Goal: Task Accomplishment & Management: Manage account settings

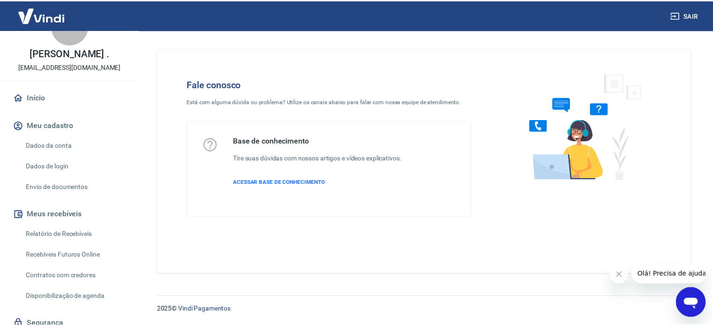
scroll to position [47, 0]
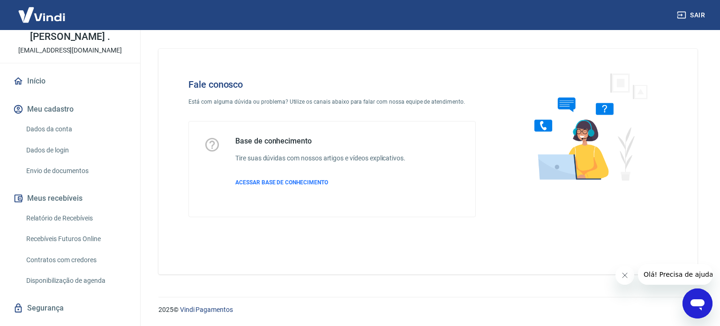
click at [82, 174] on link "Envio de documentos" at bounding box center [76, 170] width 106 height 19
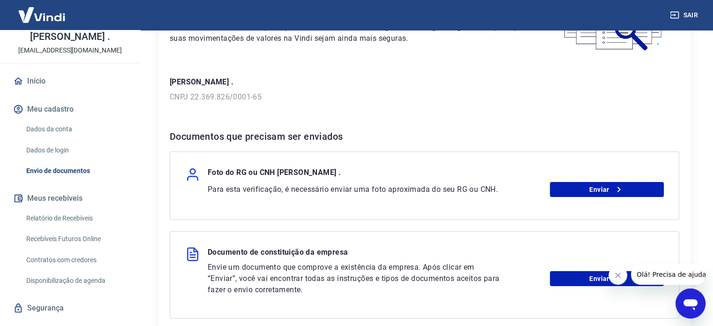
scroll to position [187, 0]
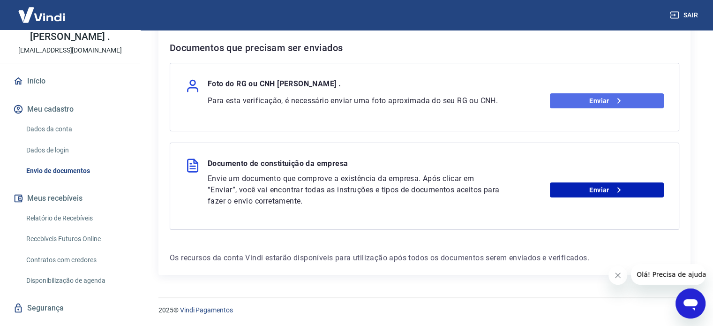
click at [619, 104] on icon at bounding box center [618, 100] width 11 height 11
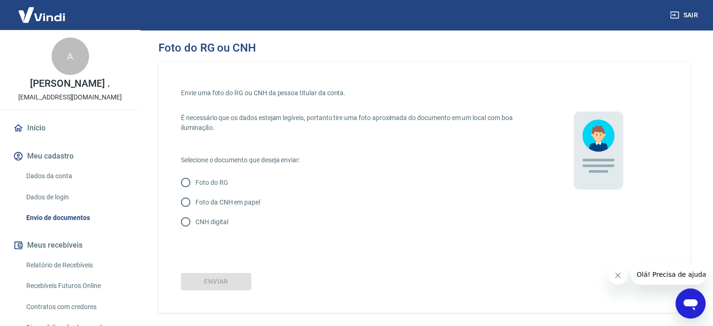
click at [235, 203] on p "Foto da CNH em papel" at bounding box center [228, 202] width 65 height 10
click at [196, 203] on input "Foto da CNH em papel" at bounding box center [186, 202] width 20 height 20
radio input "true"
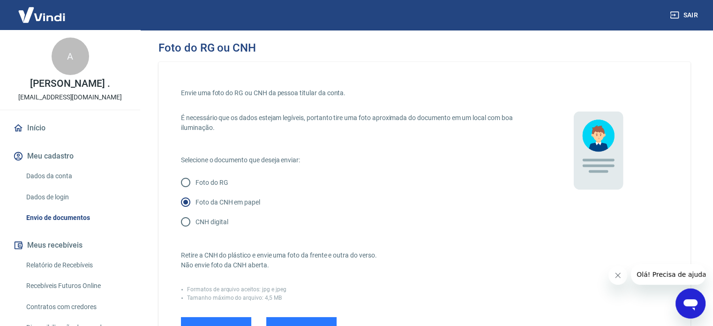
click at [191, 225] on input "CNH digital" at bounding box center [186, 222] width 20 height 20
radio input "true"
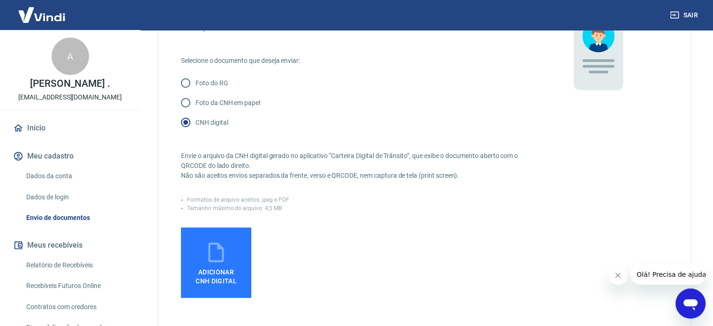
scroll to position [188, 0]
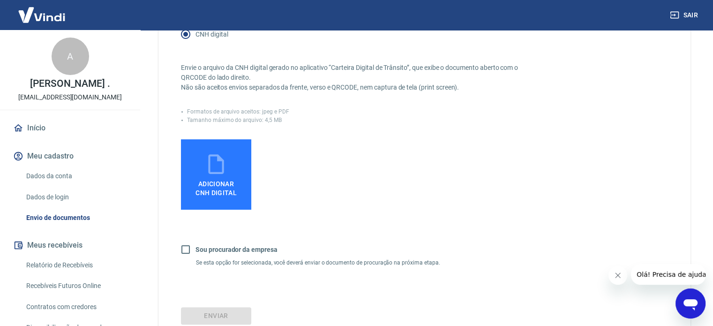
click at [213, 180] on span "Adicionar CNH Digital" at bounding box center [216, 188] width 41 height 17
click at [0, 0] on input "Adicionar CNH Digital" at bounding box center [0, 0] width 0 height 0
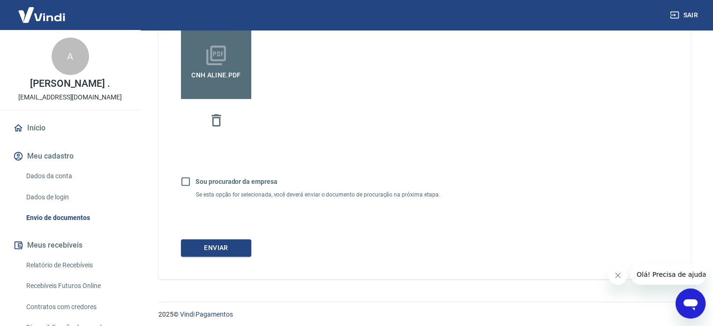
scroll to position [302, 0]
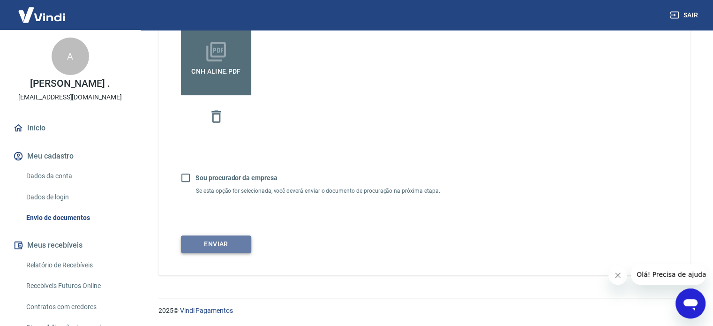
click at [213, 250] on button "Enviar" at bounding box center [216, 243] width 70 height 17
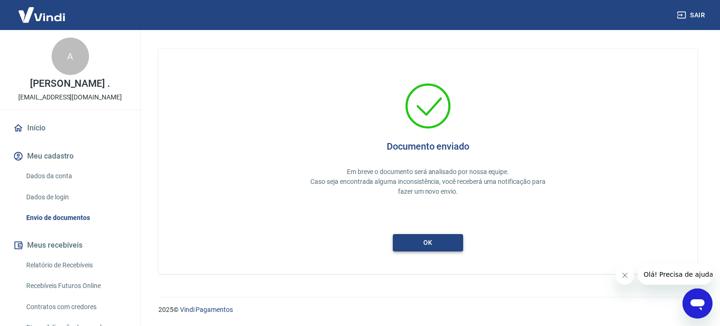
click at [427, 248] on button "ok" at bounding box center [428, 242] width 70 height 17
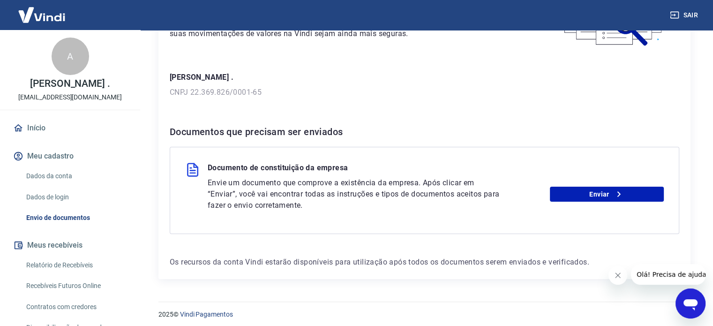
scroll to position [107, 0]
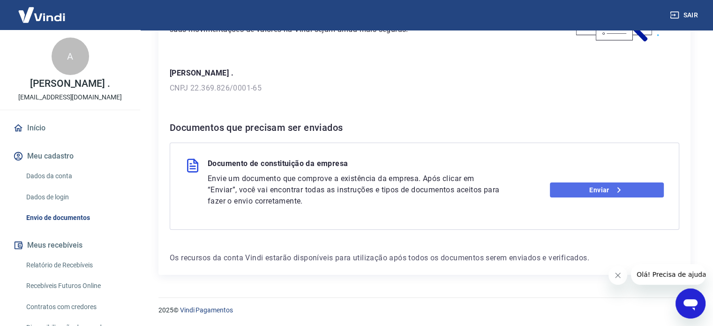
click at [571, 185] on link "Enviar" at bounding box center [607, 189] width 114 height 15
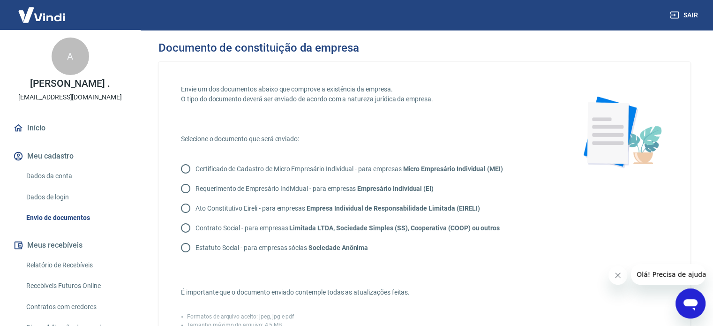
click at [252, 227] on p "Contrato Social - para empresas Limitada LTDA, Sociedade Simples (SS), Cooperat…" at bounding box center [348, 228] width 304 height 10
click at [196, 227] on input "Contrato Social - para empresas Limitada LTDA, Sociedade Simples (SS), Cooperat…" at bounding box center [186, 228] width 20 height 20
radio input "true"
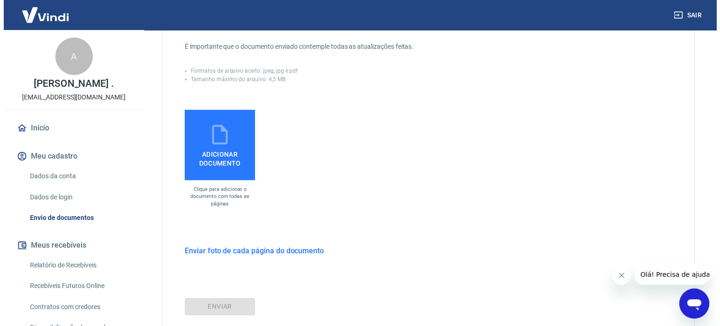
scroll to position [281, 0]
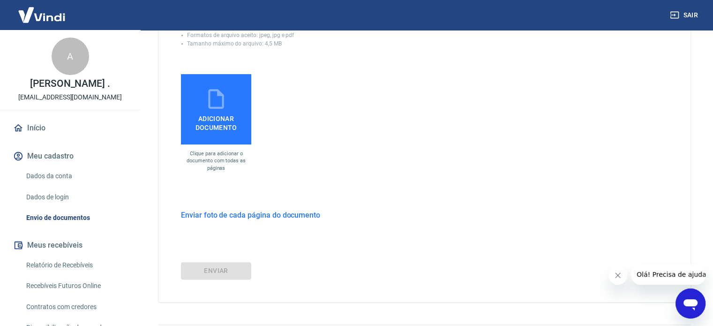
click at [219, 107] on icon at bounding box center [215, 99] width 15 height 20
click at [0, 0] on input "Adicionar documento" at bounding box center [0, 0] width 0 height 0
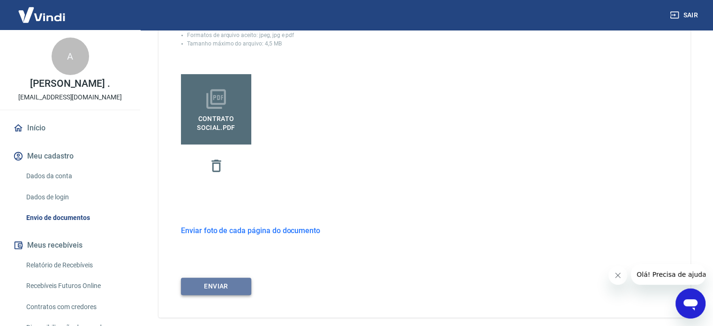
click at [200, 287] on button "ENVIAR" at bounding box center [216, 286] width 70 height 17
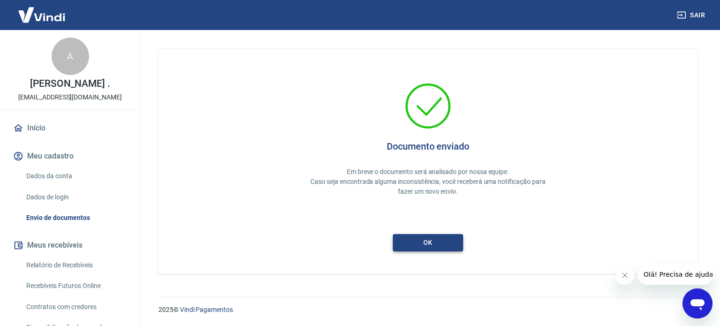
click at [430, 246] on button "ok" at bounding box center [428, 242] width 70 height 17
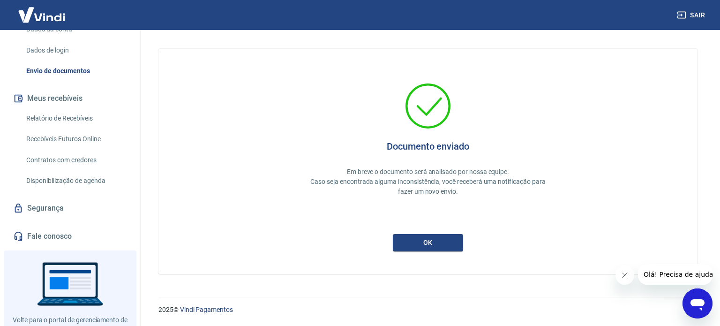
scroll to position [181, 0]
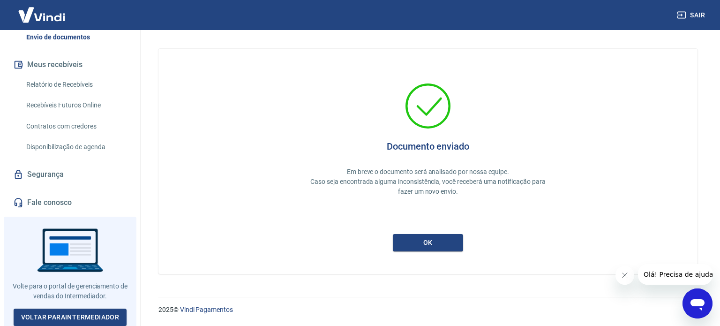
click at [79, 200] on link "Fale conosco" at bounding box center [70, 202] width 118 height 21
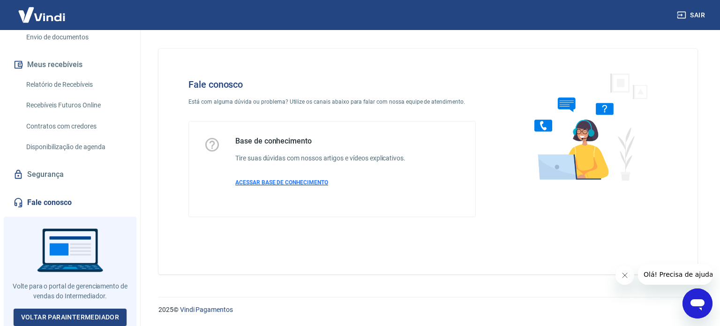
click at [294, 184] on span "ACESSAR BASE DE CONHECIMENTO" at bounding box center [281, 182] width 93 height 7
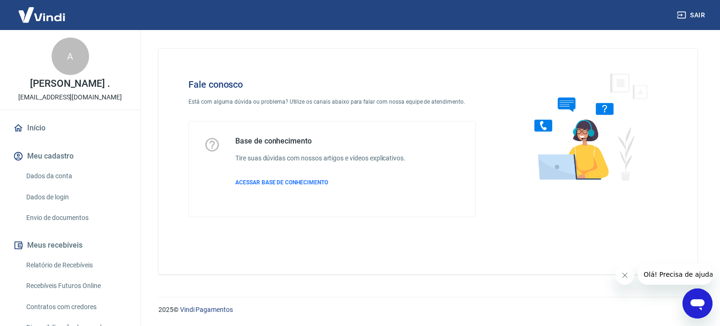
click at [55, 178] on link "Dados da conta" at bounding box center [76, 175] width 106 height 19
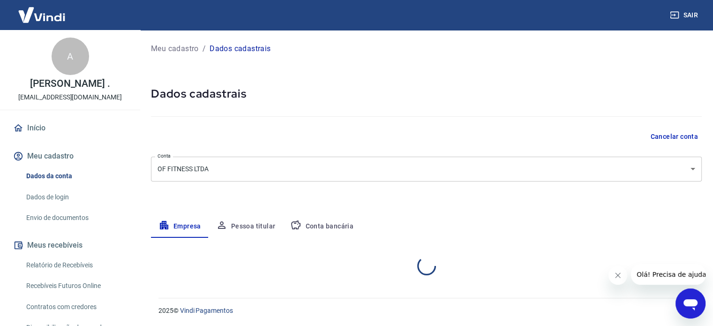
select select "RS"
select select "business"
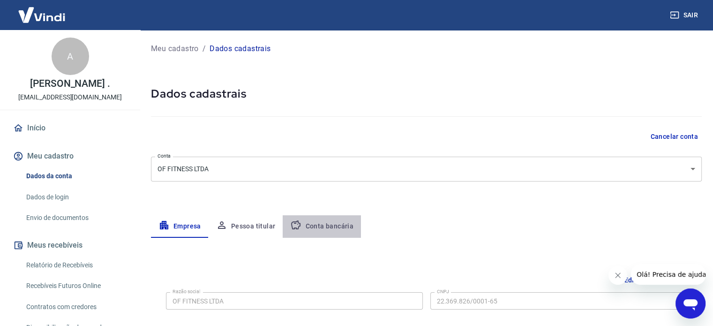
click at [321, 219] on button "Conta bancária" at bounding box center [322, 226] width 78 height 23
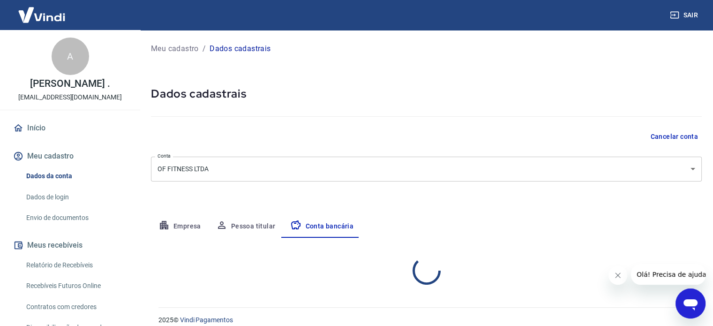
select select "1"
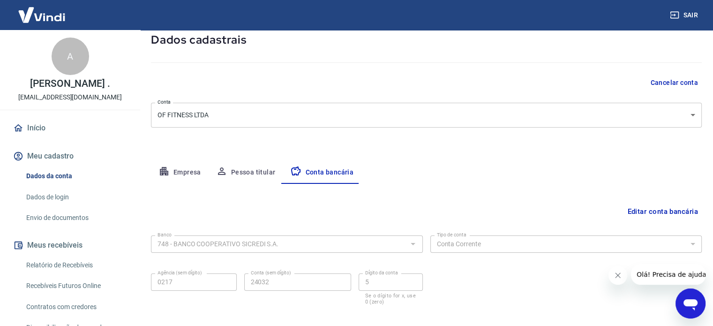
scroll to position [101, 0]
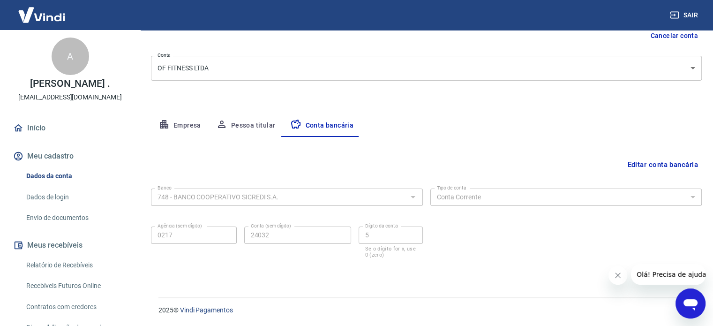
click at [663, 163] on button "Editar conta bancária" at bounding box center [663, 165] width 78 height 18
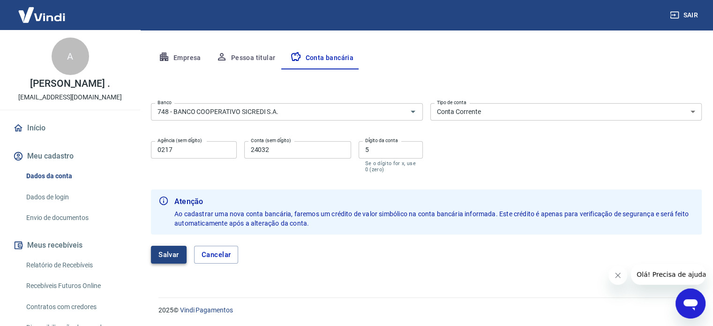
click at [161, 256] on button "Salvar" at bounding box center [169, 255] width 36 height 18
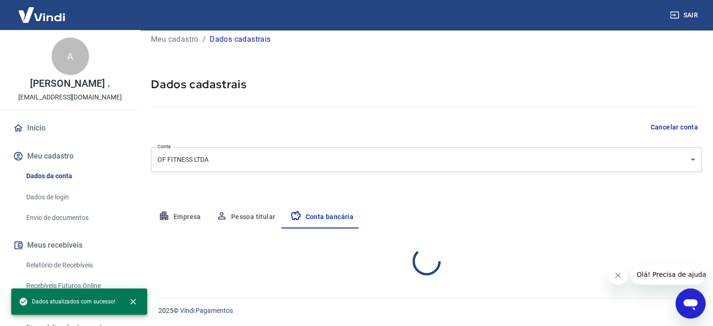
select select "1"
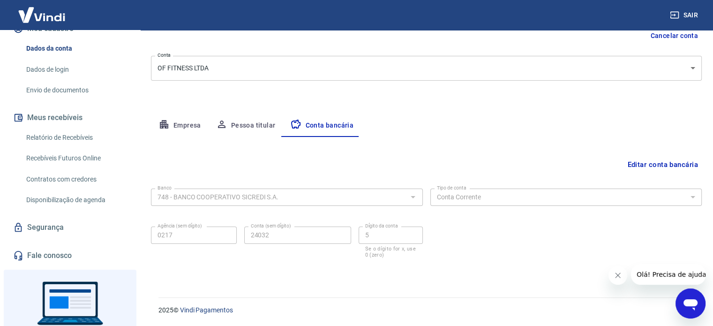
scroll to position [181, 0]
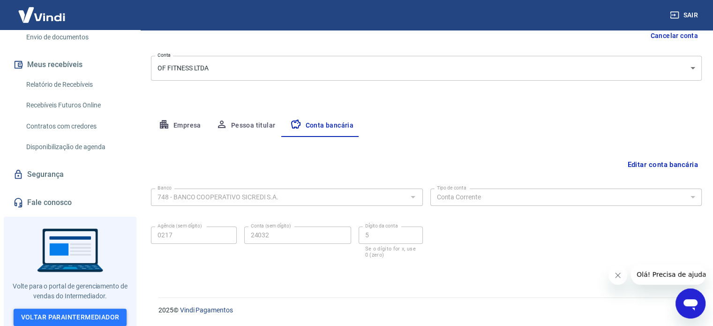
click at [91, 313] on link "Voltar para Intermediador" at bounding box center [70, 317] width 113 height 17
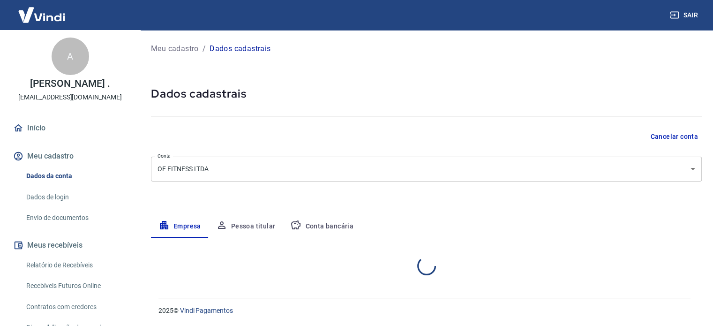
select select "RS"
select select "business"
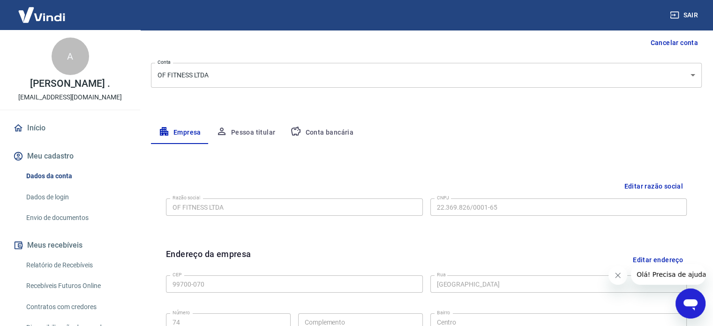
click at [315, 142] on button "Conta bancária" at bounding box center [322, 132] width 78 height 23
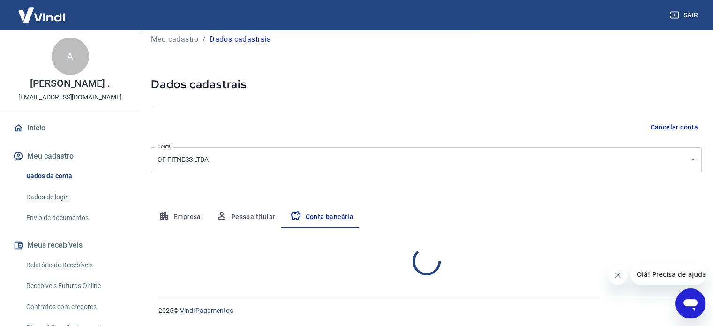
select select "1"
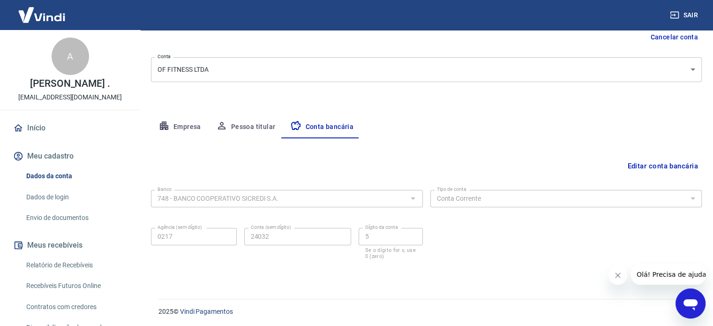
scroll to position [101, 0]
click at [670, 165] on button "Editar conta bancária" at bounding box center [663, 165] width 78 height 18
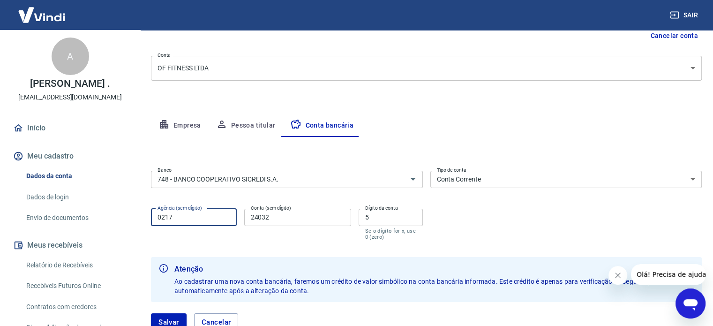
drag, startPoint x: 183, startPoint y: 218, endPoint x: 171, endPoint y: 227, distance: 15.5
click at [151, 217] on input "0217" at bounding box center [194, 217] width 86 height 17
type input "0217"
drag, startPoint x: 300, startPoint y: 222, endPoint x: 222, endPoint y: 232, distance: 78.5
click at [216, 229] on div "Agência (sem dígito) 0217 Agência (sem dígito) Conta (sem dígito) 24032 Conta (…" at bounding box center [287, 223] width 272 height 37
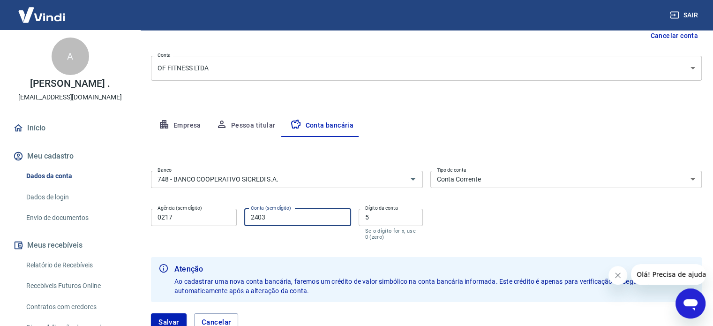
type input "24032"
drag, startPoint x: 400, startPoint y: 213, endPoint x: 339, endPoint y: 232, distance: 63.3
click at [341, 232] on div "Agência (sem dígito) 0217 Agência (sem dígito) Conta (sem dígito) 24032 Conta (…" at bounding box center [287, 223] width 272 height 37
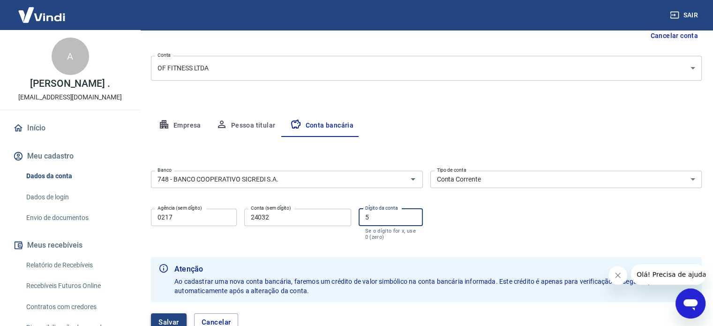
click at [173, 319] on button "Salvar" at bounding box center [169, 322] width 36 height 18
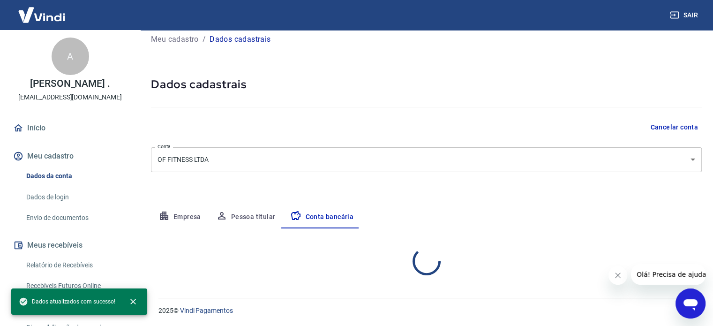
select select "1"
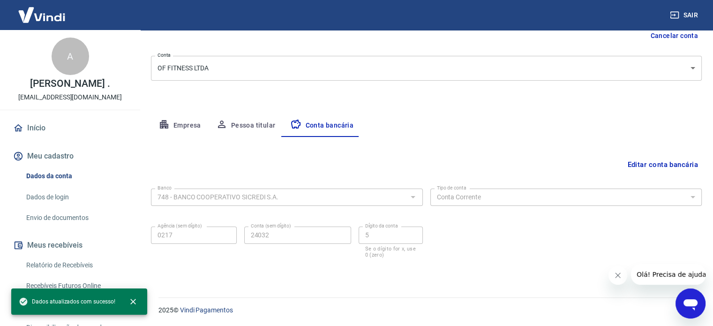
click at [613, 275] on button "Fechar mensagem da empresa" at bounding box center [618, 275] width 19 height 19
click at [233, 123] on button "Pessoa titular" at bounding box center [246, 125] width 75 height 23
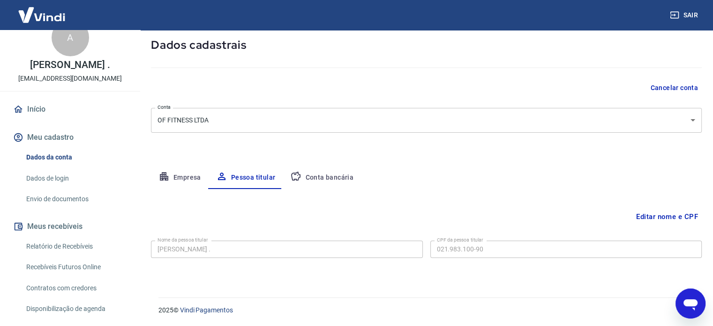
scroll to position [0, 0]
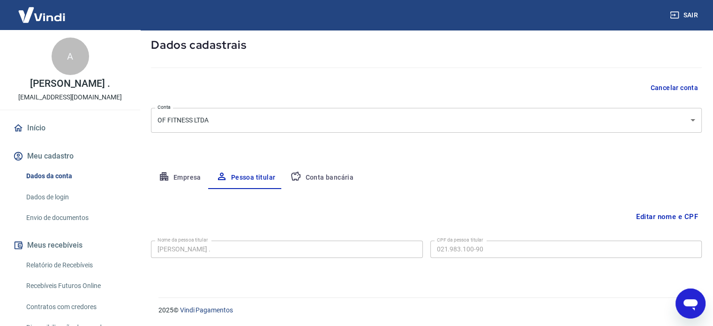
click at [75, 194] on link "Dados de login" at bounding box center [76, 197] width 106 height 19
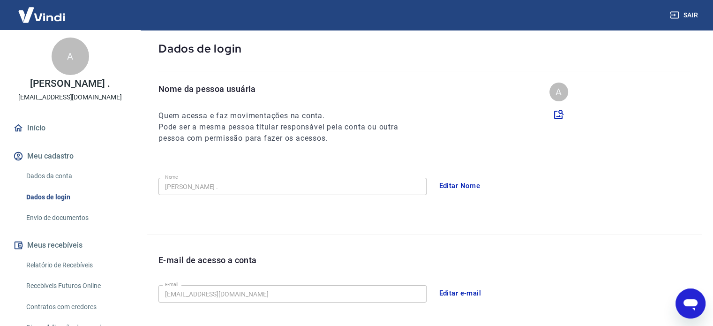
scroll to position [274, 0]
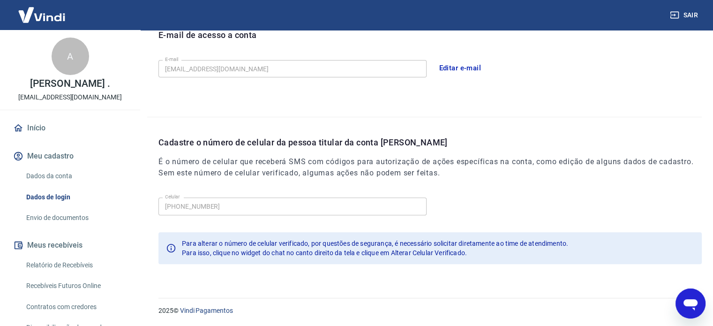
click at [68, 159] on button "Meu cadastro" at bounding box center [70, 156] width 118 height 21
click at [73, 115] on div "A [PERSON_NAME] . [EMAIL_ADDRESS][DOMAIN_NAME] Início Meu cadastro Dados da con…" at bounding box center [70, 211] width 140 height 363
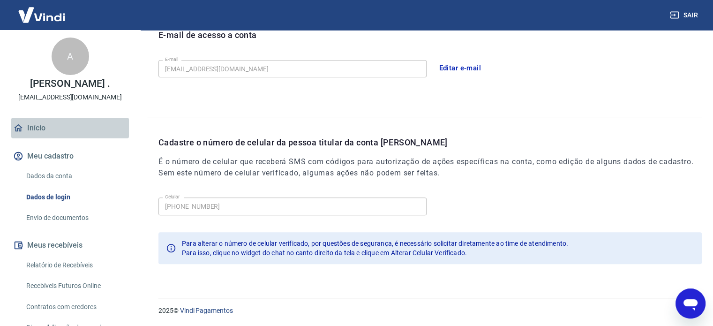
click at [73, 131] on link "Início" at bounding box center [70, 128] width 118 height 21
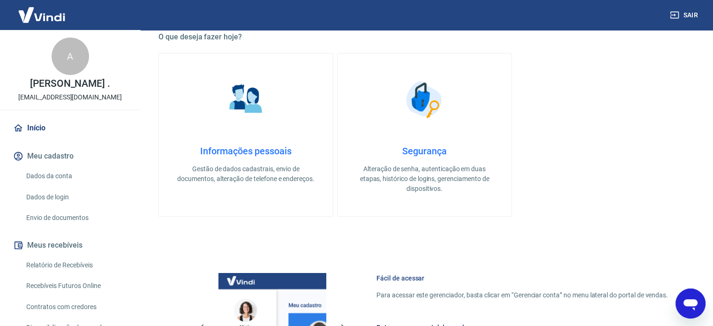
scroll to position [512, 0]
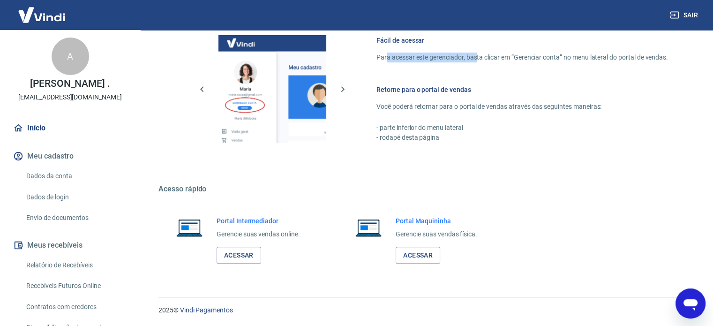
drag, startPoint x: 386, startPoint y: 61, endPoint x: 476, endPoint y: 56, distance: 89.3
click at [476, 56] on p "Para acessar este gerenciador, basta clicar em “Gerenciar conta” no menu latera…" at bounding box center [523, 58] width 292 height 10
click at [477, 56] on p "Para acessar este gerenciador, basta clicar em “Gerenciar conta” no menu latera…" at bounding box center [523, 58] width 292 height 10
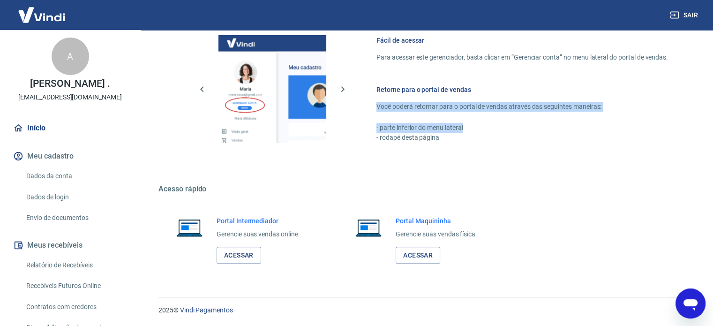
drag, startPoint x: 376, startPoint y: 107, endPoint x: 605, endPoint y: 121, distance: 230.2
click at [604, 118] on div "Retorne para o portal de vendas Você poderá retornar para o portal de vendas at…" at bounding box center [523, 114] width 292 height 58
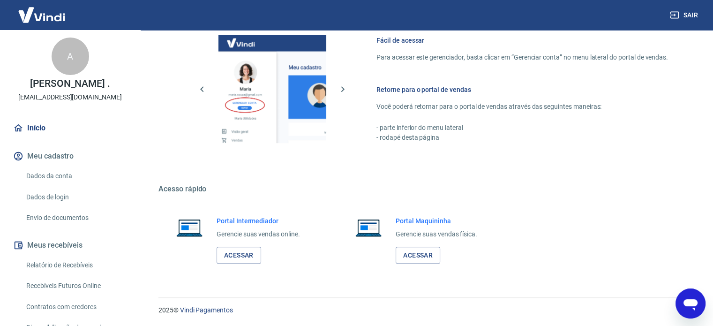
click at [601, 138] on p "- rodapé desta página" at bounding box center [523, 138] width 292 height 10
click at [231, 253] on link "Acessar" at bounding box center [239, 255] width 45 height 17
drag, startPoint x: 289, startPoint y: 191, endPoint x: 159, endPoint y: 189, distance: 129.4
click at [159, 189] on h5 "Acesso rápido" at bounding box center [425, 188] width 532 height 9
click at [230, 192] on h5 "Acesso rápido" at bounding box center [425, 188] width 532 height 9
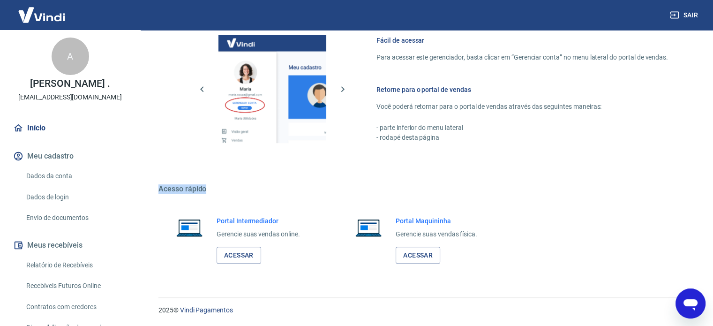
click at [184, 189] on h5 "Acesso rápido" at bounding box center [425, 188] width 532 height 9
drag, startPoint x: 204, startPoint y: 188, endPoint x: 236, endPoint y: 195, distance: 33.0
click at [236, 195] on div "Acesso rápido Portal Intermediador Gerencie suas vendas online. Acessar Portal …" at bounding box center [425, 229] width 532 height 91
click at [195, 190] on h5 "Acesso rápido" at bounding box center [425, 188] width 532 height 9
drag, startPoint x: 158, startPoint y: 188, endPoint x: 163, endPoint y: 186, distance: 6.1
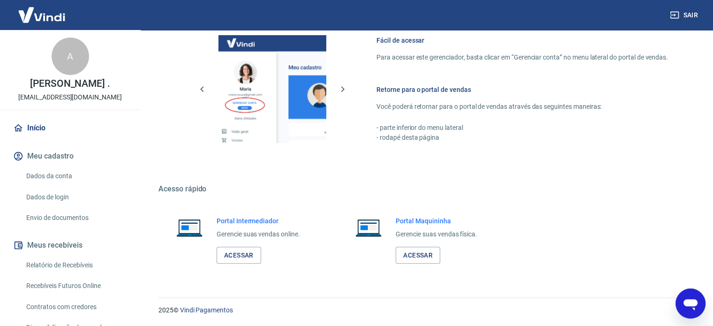
click at [189, 188] on h5 "Acesso rápido" at bounding box center [425, 188] width 532 height 9
click at [182, 189] on h5 "Acesso rápido" at bounding box center [425, 188] width 532 height 9
